Goal: Transaction & Acquisition: Purchase product/service

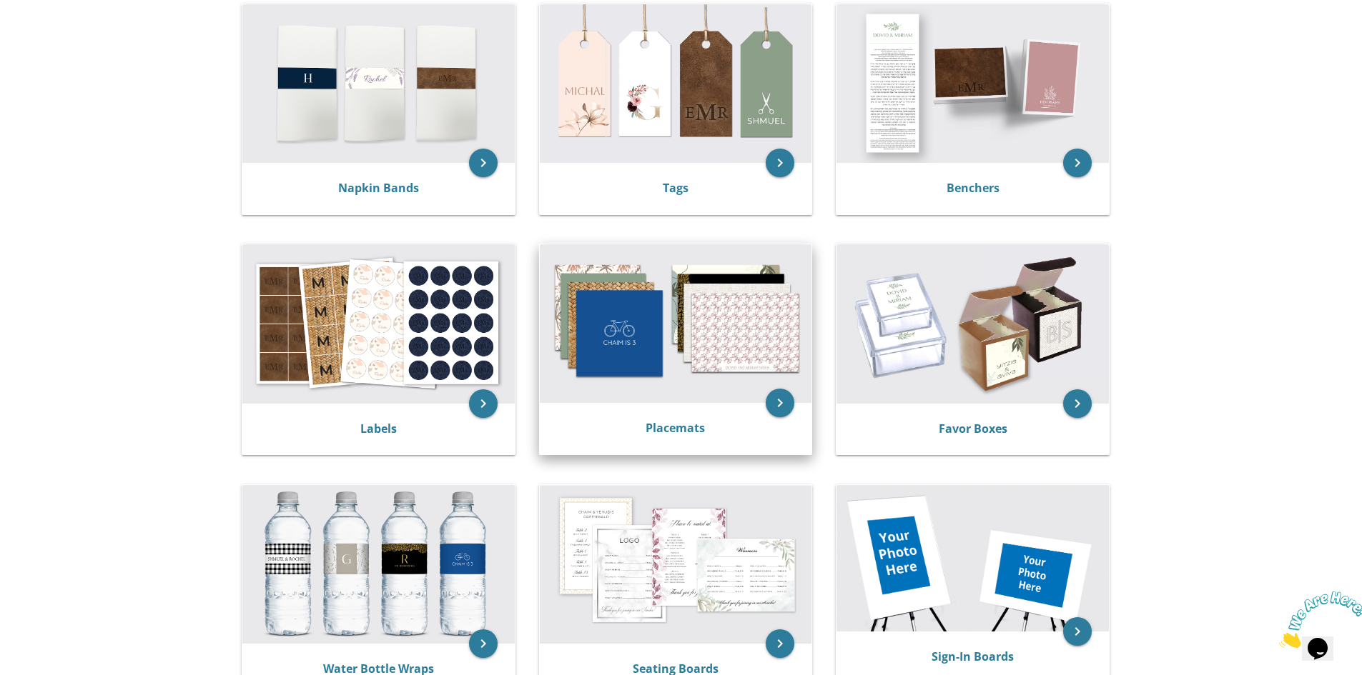
scroll to position [286, 0]
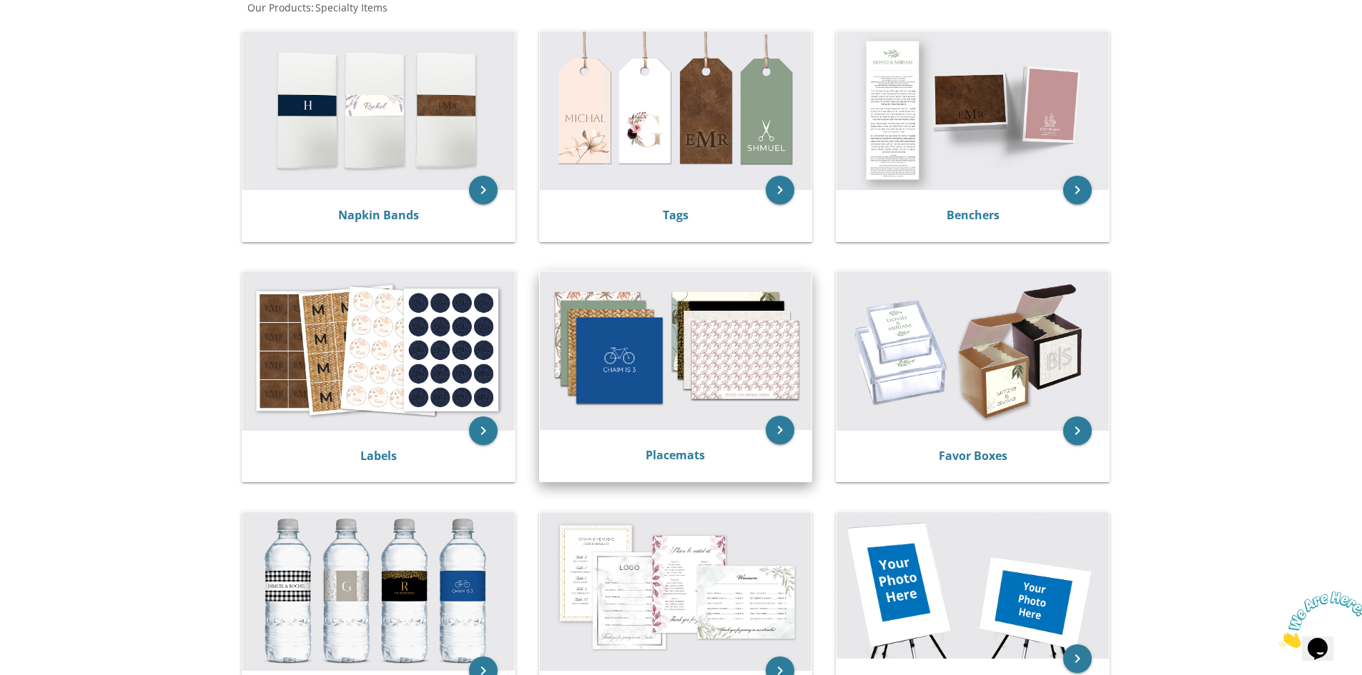
click at [561, 353] on img at bounding box center [676, 351] width 272 height 159
click at [788, 430] on icon "keyboard_arrow_right" at bounding box center [780, 430] width 29 height 29
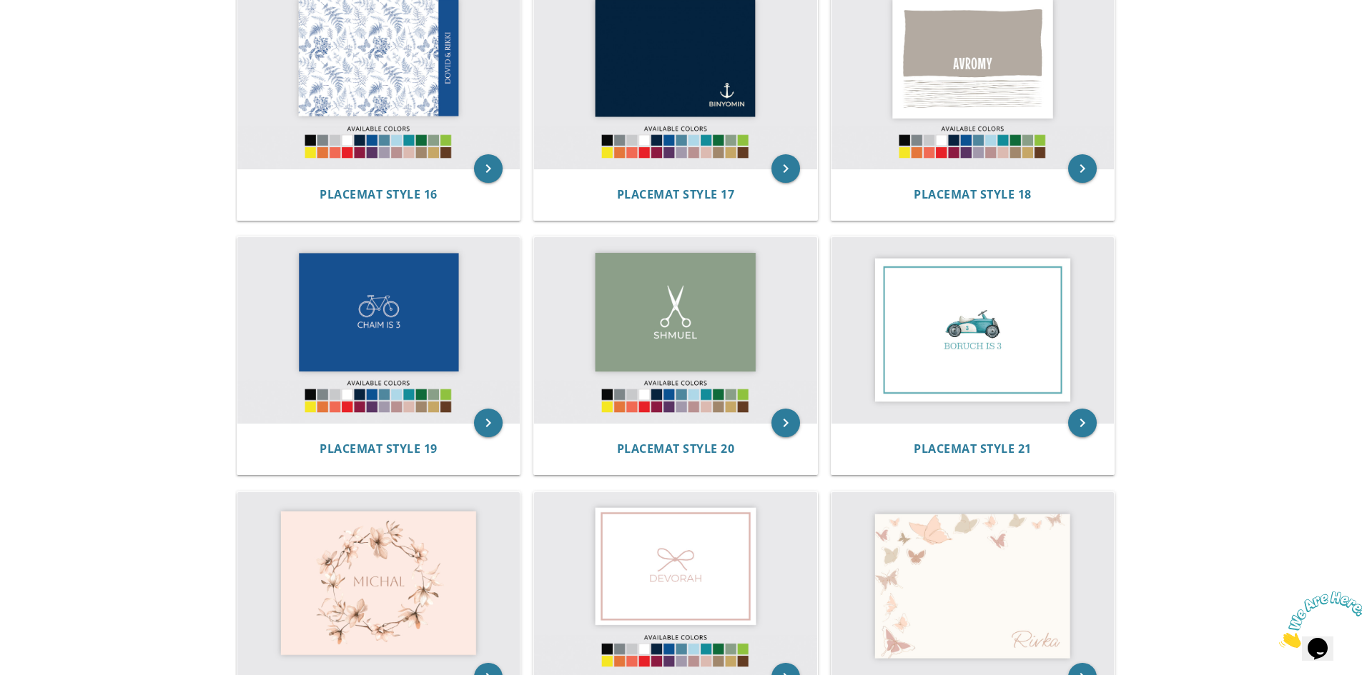
scroll to position [1644, 0]
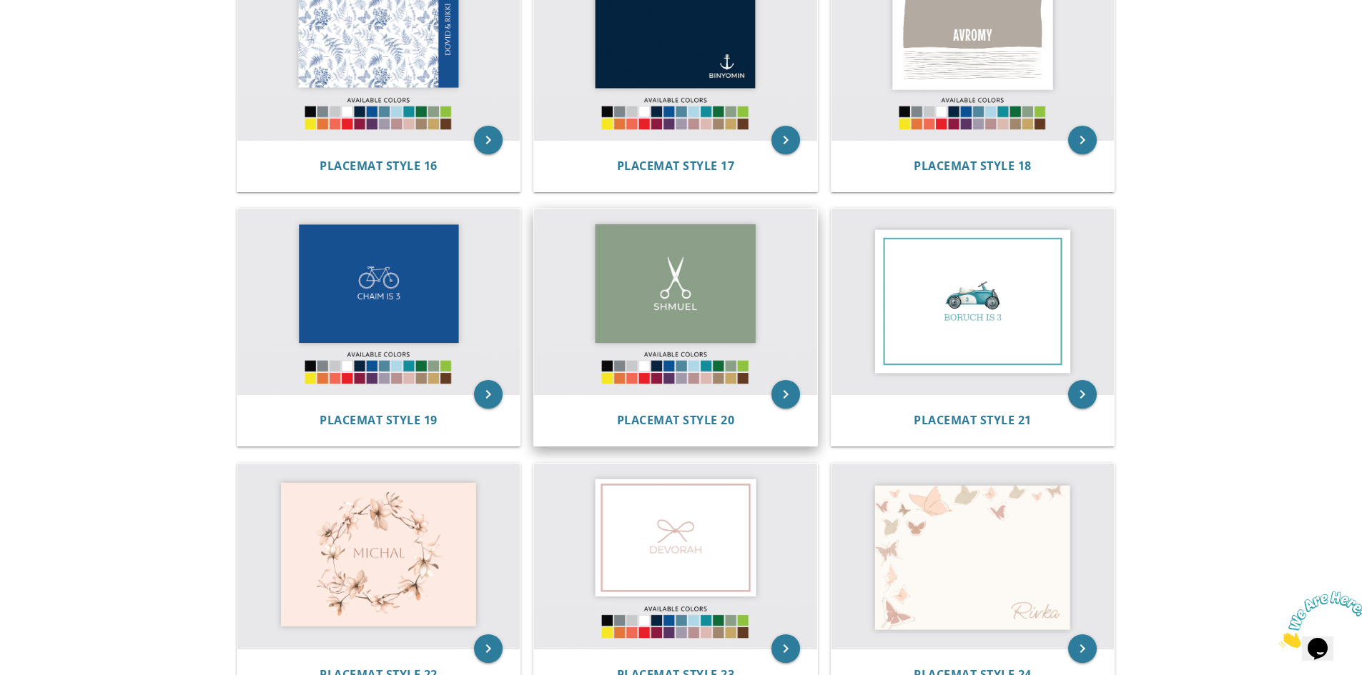
click at [710, 297] on img at bounding box center [675, 302] width 283 height 186
